Goal: Check status: Check status

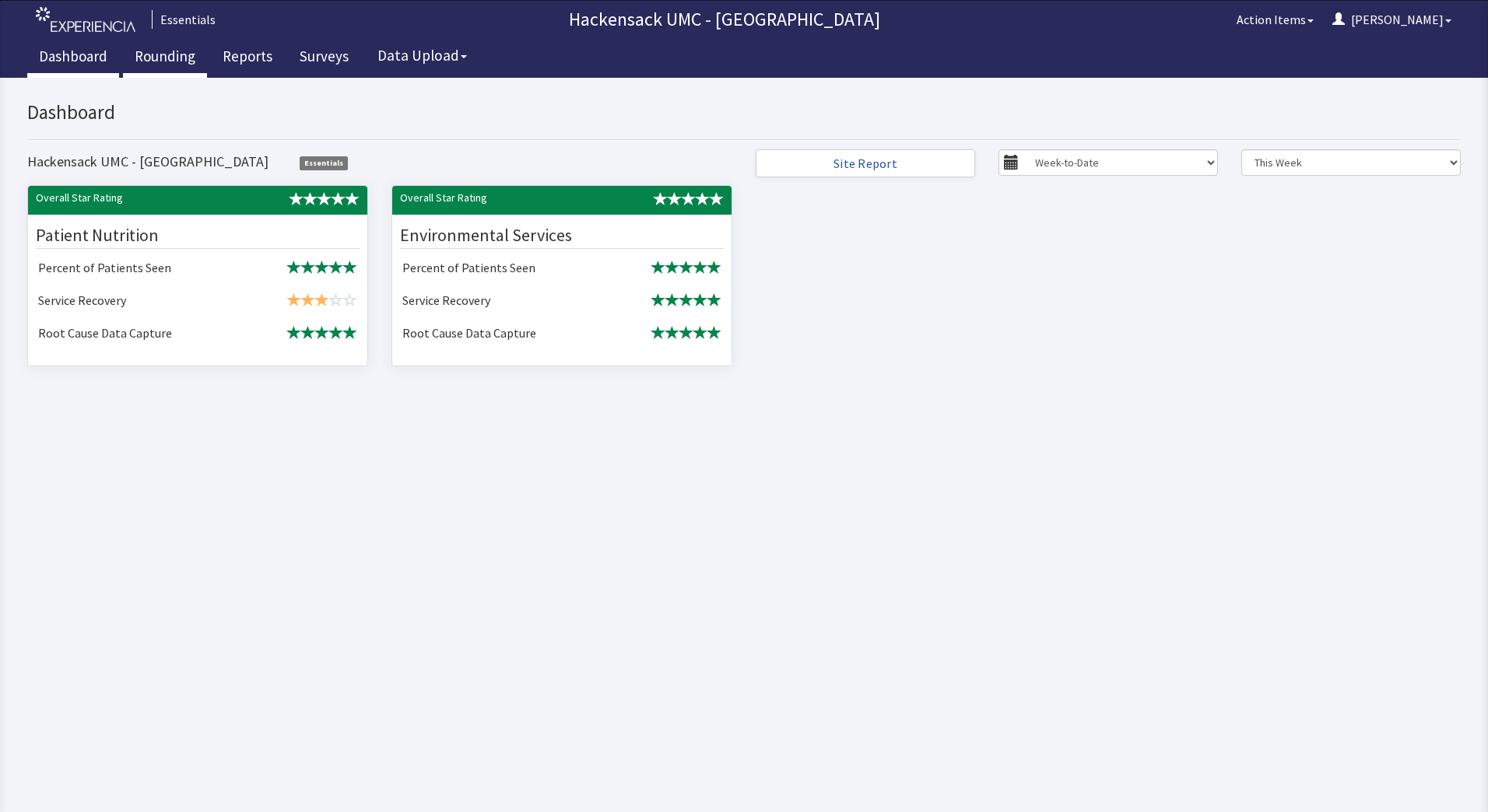
click at [165, 54] on link "Rounding" at bounding box center [164, 58] width 84 height 39
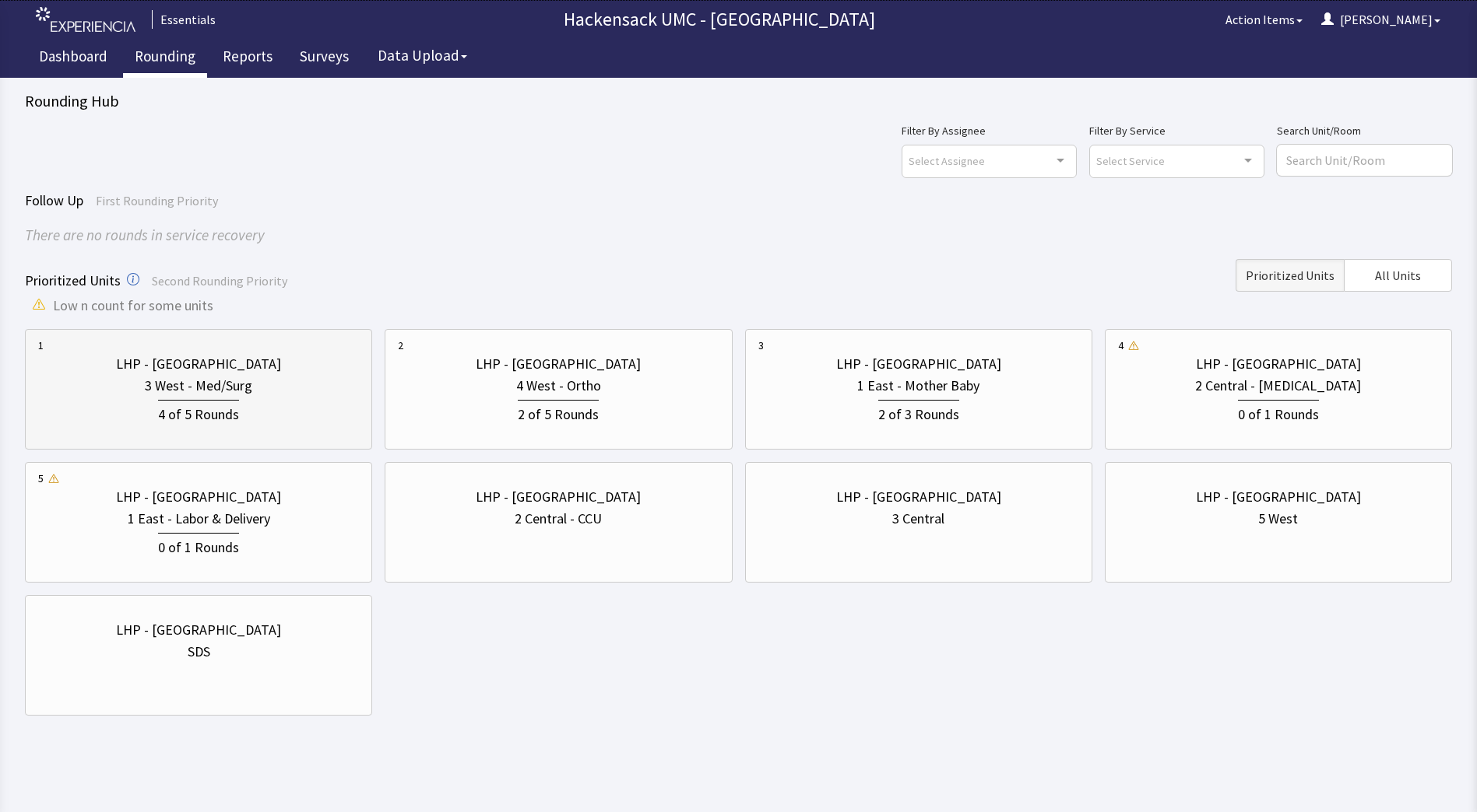
click at [239, 399] on div "4 of 5 Rounds" at bounding box center [198, 410] width 321 height 29
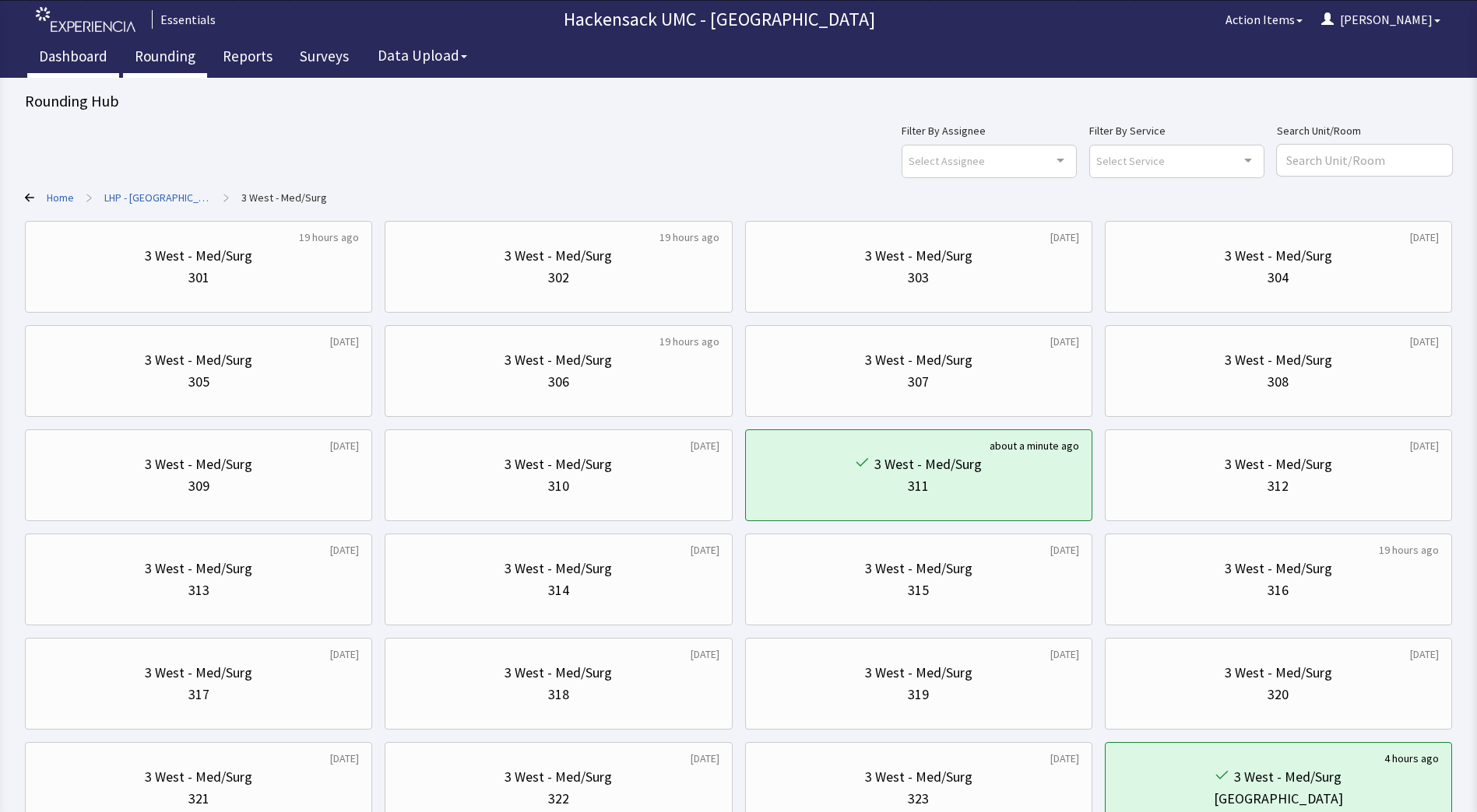
click at [85, 58] on link "Dashboard" at bounding box center [73, 58] width 92 height 39
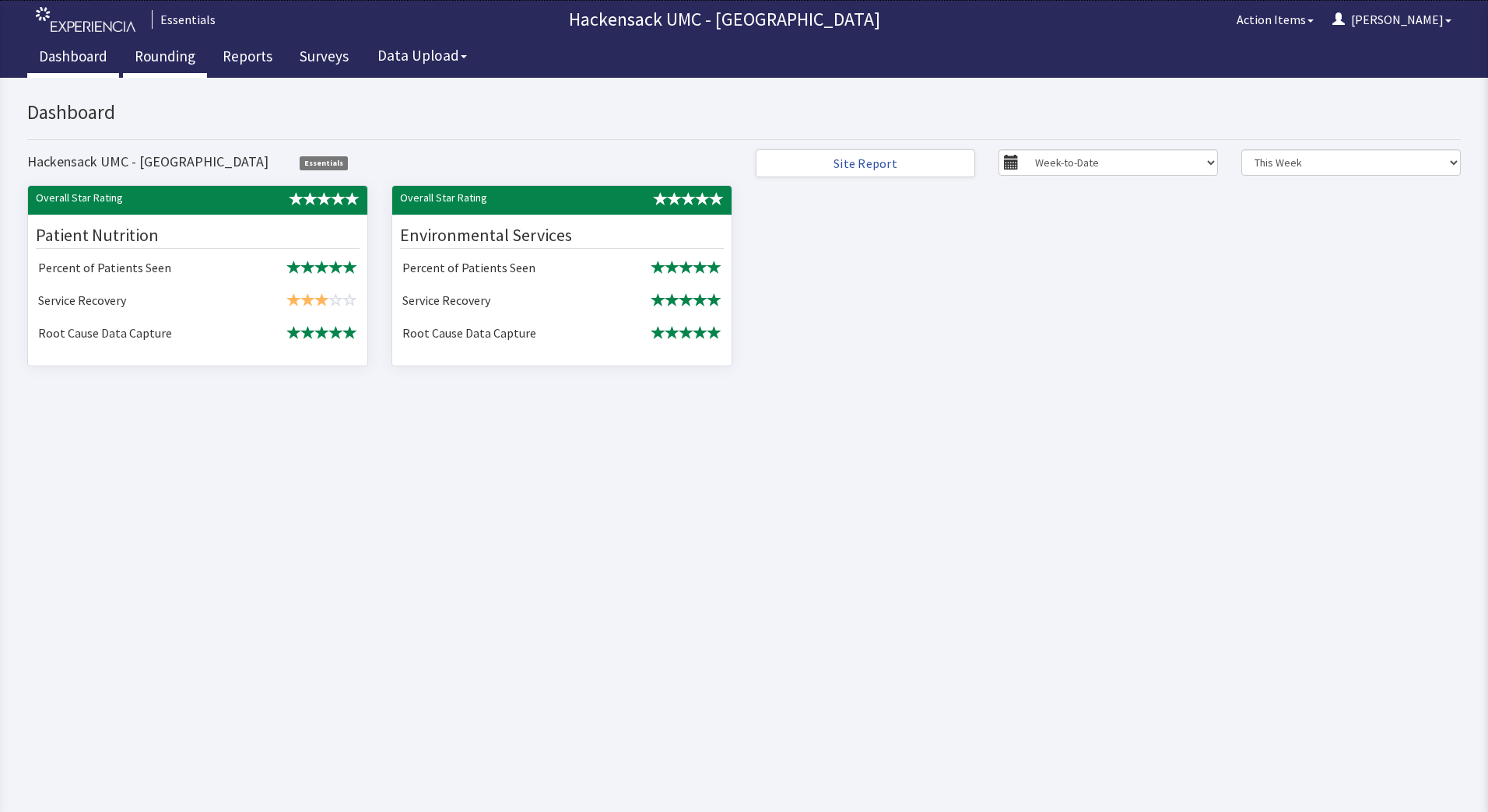
click at [182, 56] on link "Rounding" at bounding box center [164, 58] width 84 height 39
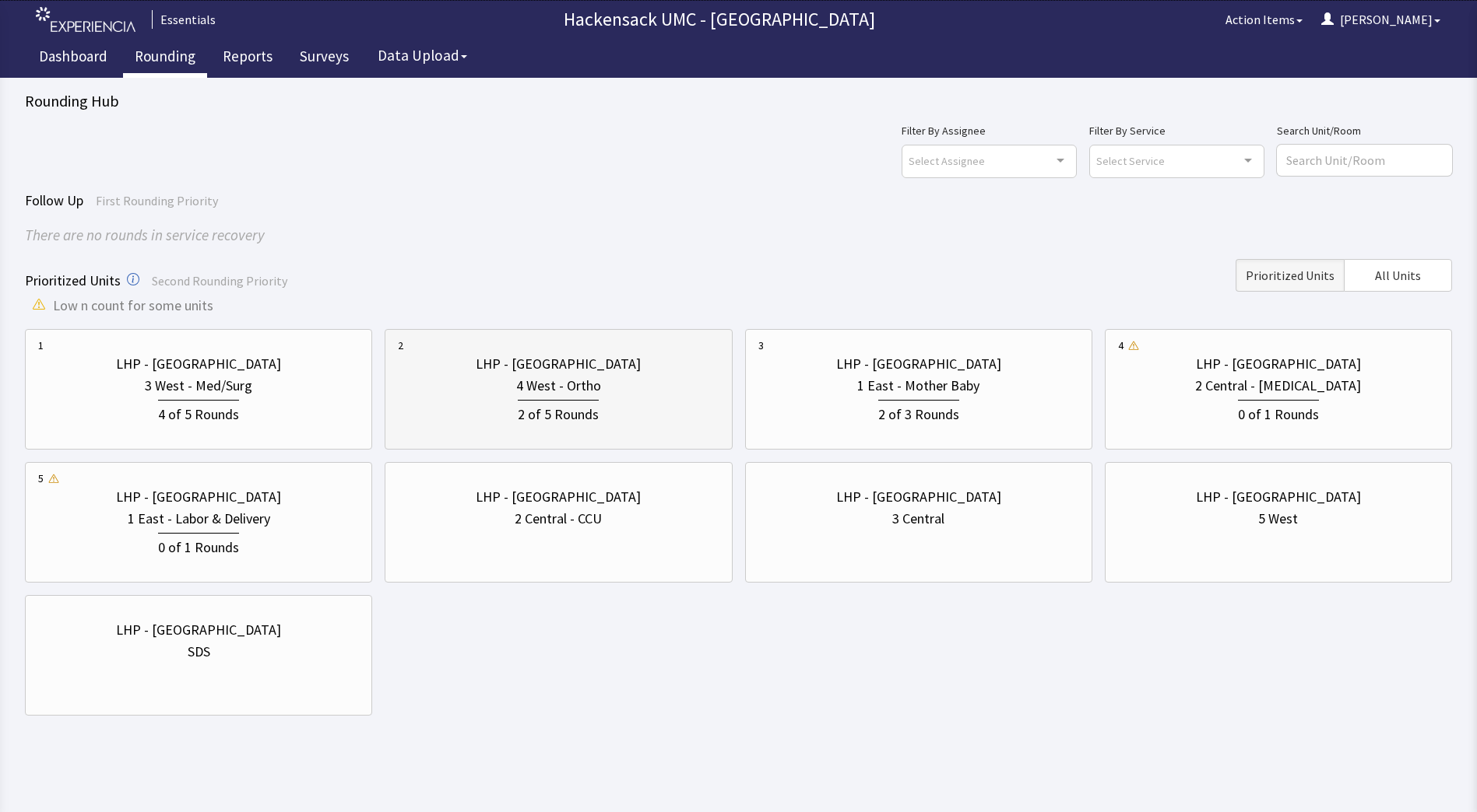
click at [671, 389] on div "4 West - Ortho" at bounding box center [558, 385] width 321 height 22
